Goal: Task Accomplishment & Management: Manage account settings

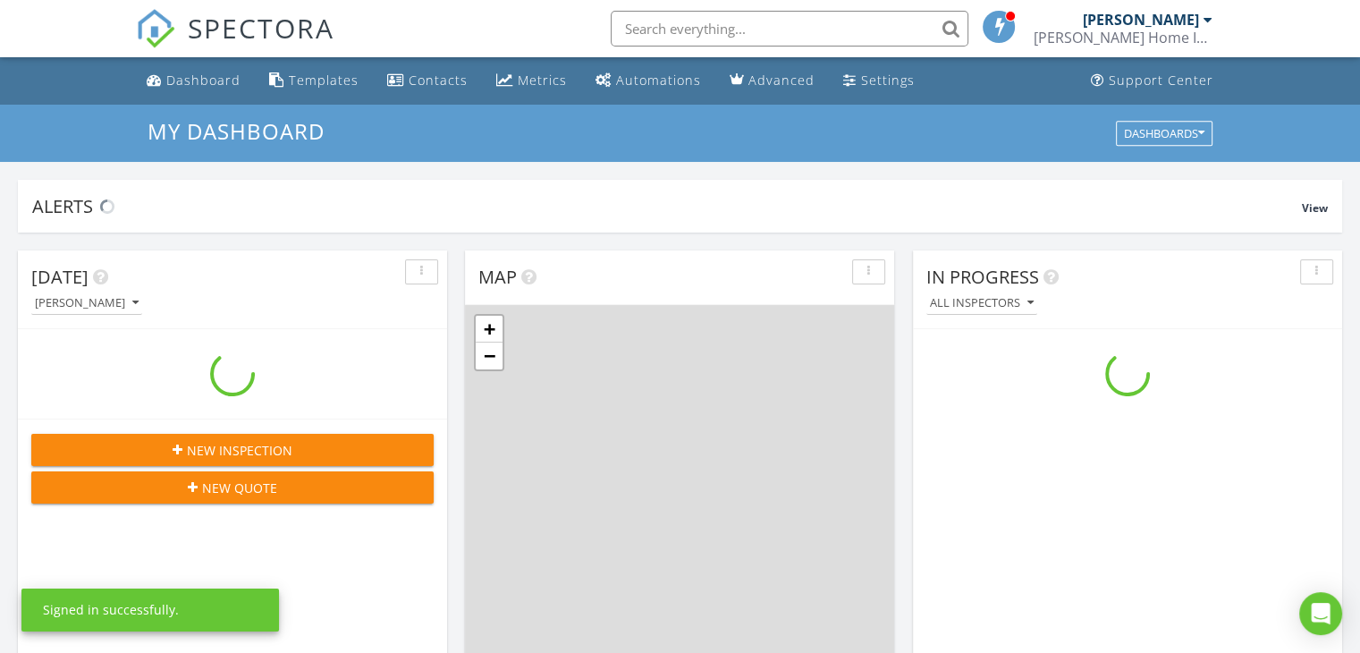
scroll to position [1655, 1387]
click at [654, 38] on input "text" at bounding box center [790, 29] width 358 height 36
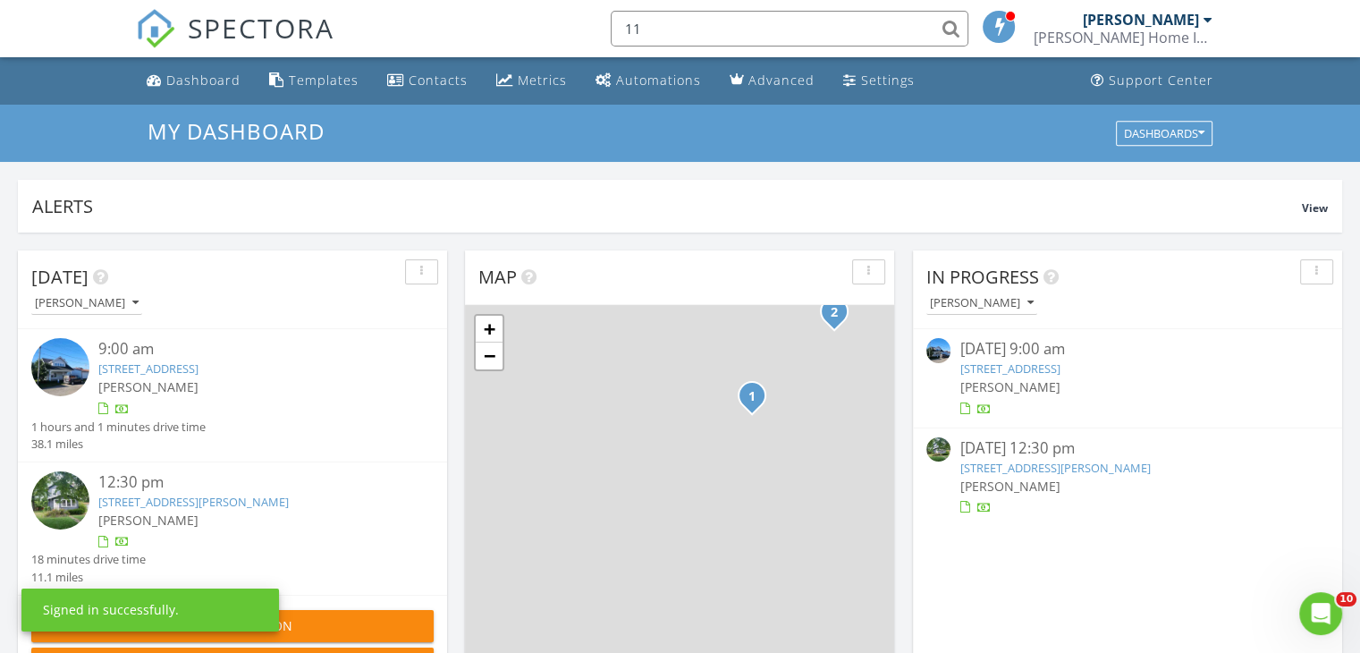
scroll to position [0, 0]
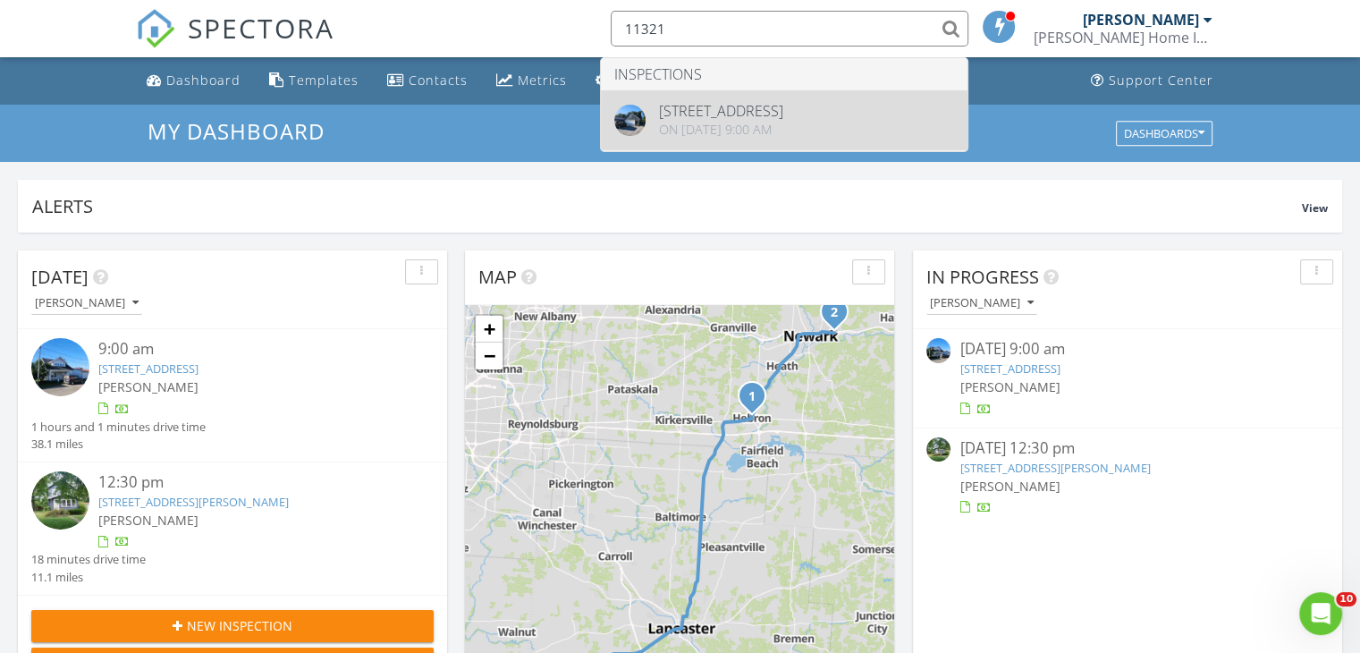
type input "11321"
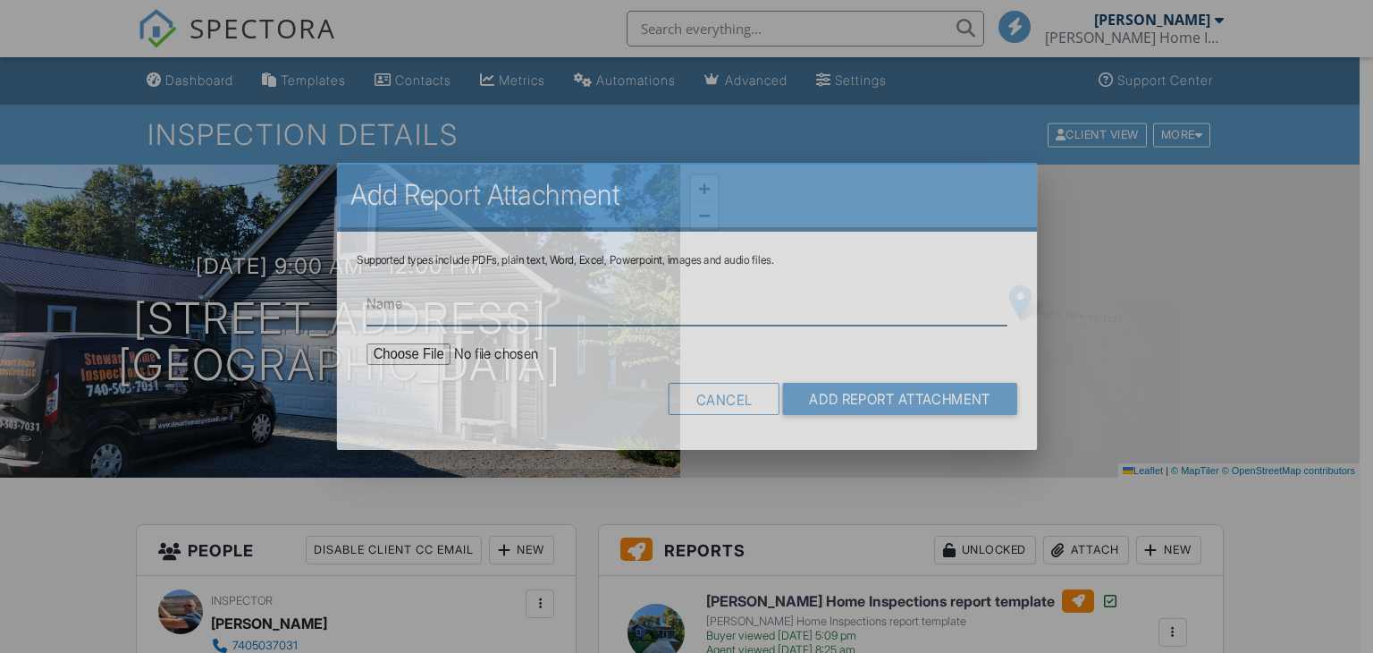
type input "a"
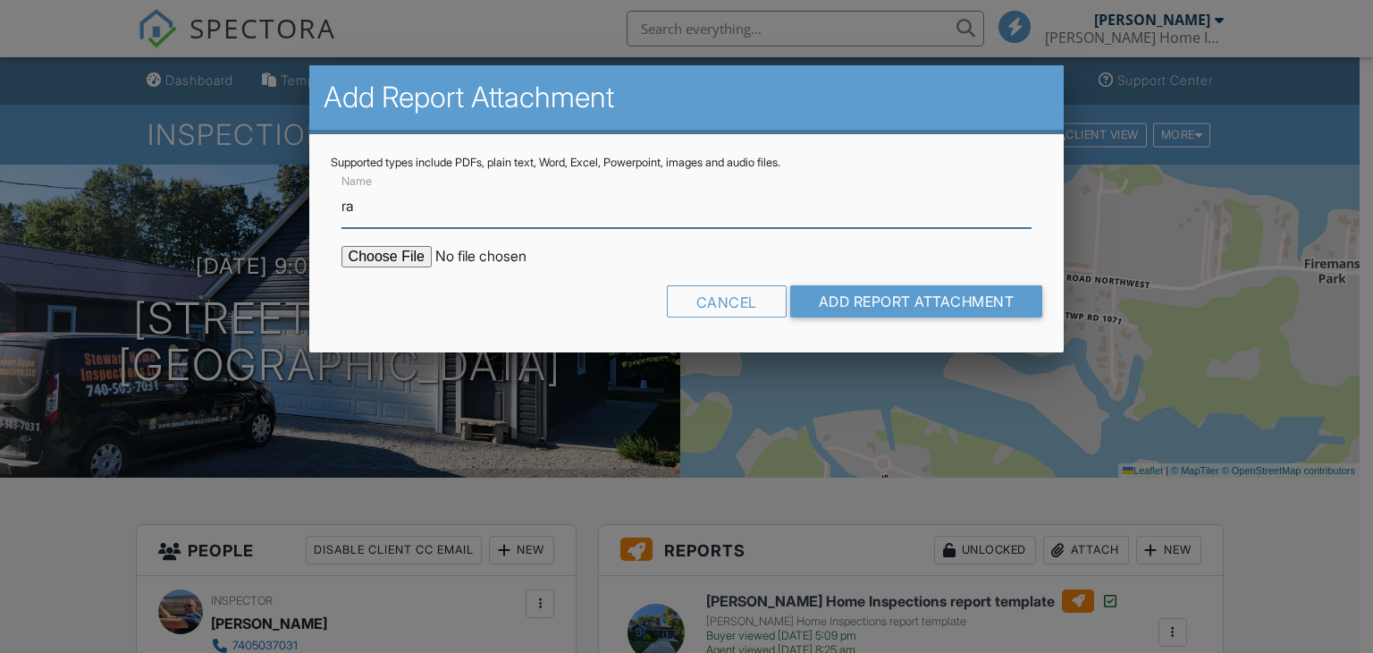
type input "Radon Report"
click at [400, 253] on input "file" at bounding box center [494, 256] width 304 height 21
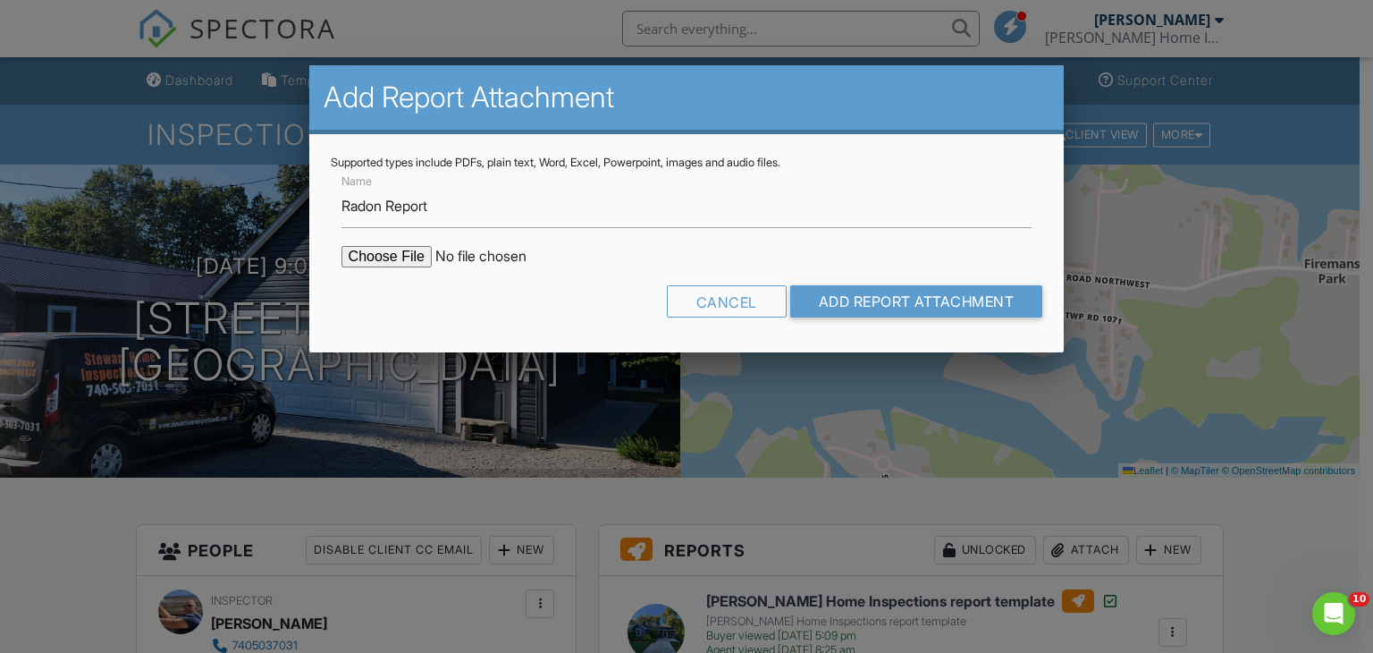
type input "C:\fakepath\11321-Thorn-Township-Road-1071_RadonReport_4519dce5-fc84-4d2f-a889-…"
click at [851, 305] on input "Add Report Attachment" at bounding box center [916, 301] width 253 height 32
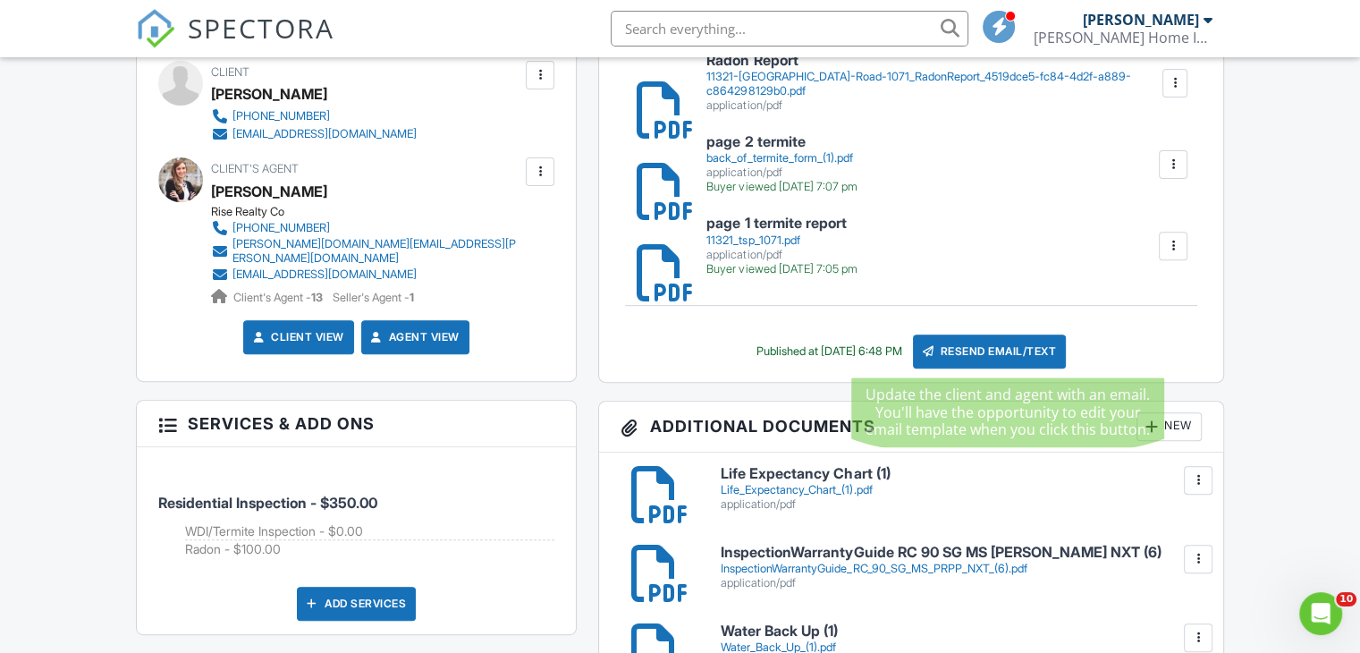
click at [992, 348] on div "Resend Email/Text" at bounding box center [990, 351] width 154 height 34
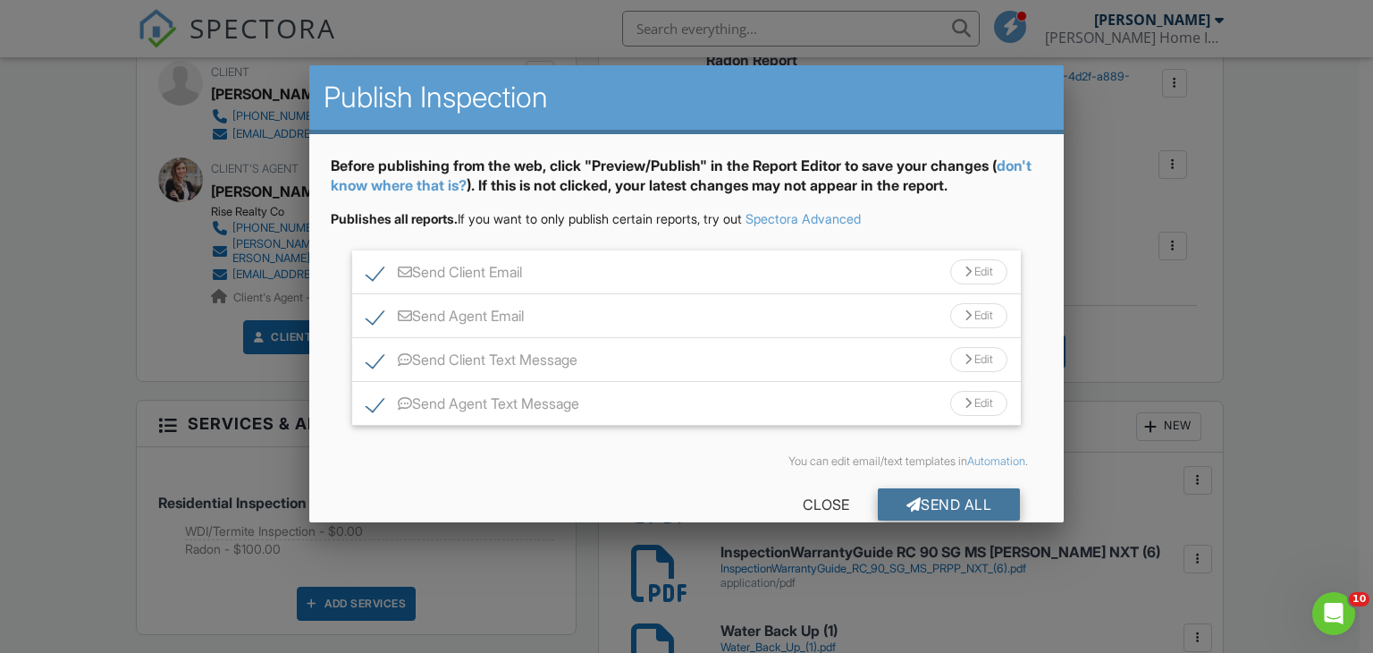
click at [929, 507] on div "Send All" at bounding box center [949, 504] width 143 height 32
